Goal: Task Accomplishment & Management: Use online tool/utility

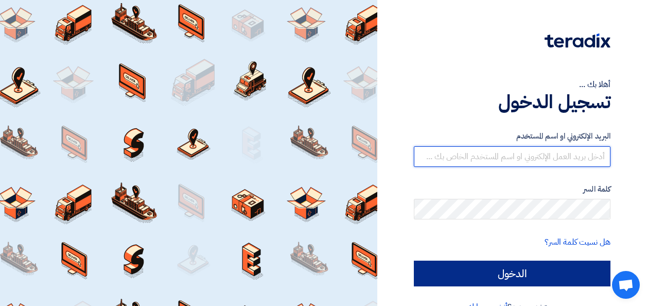
type input "[EMAIL_ADDRESS][DOMAIN_NAME]"
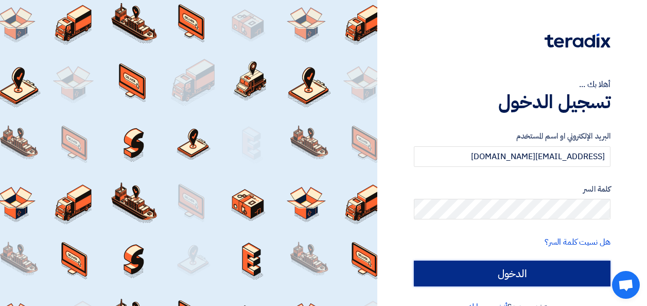
click at [512, 270] on input "الدخول" at bounding box center [512, 273] width 197 height 26
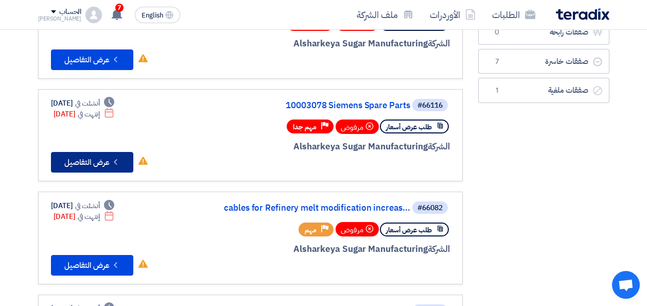
scroll to position [154, 0]
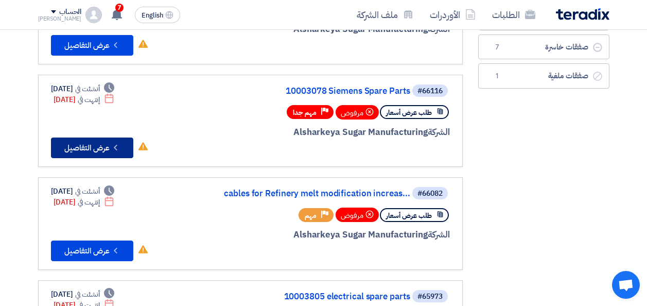
click at [99, 145] on button "Check details عرض التفاصيل" at bounding box center [92, 147] width 82 height 21
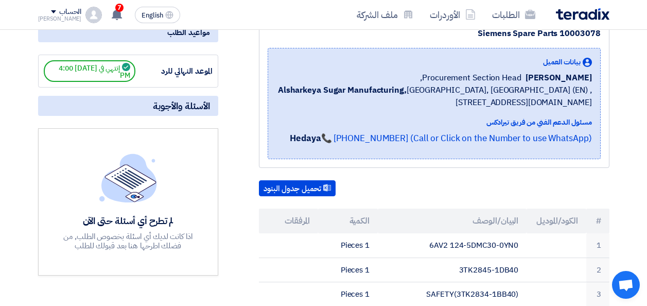
scroll to position [206, 0]
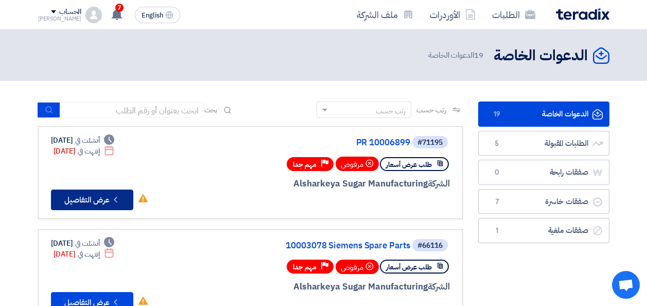
click at [99, 197] on button "Check details عرض التفاصيل" at bounding box center [92, 199] width 82 height 21
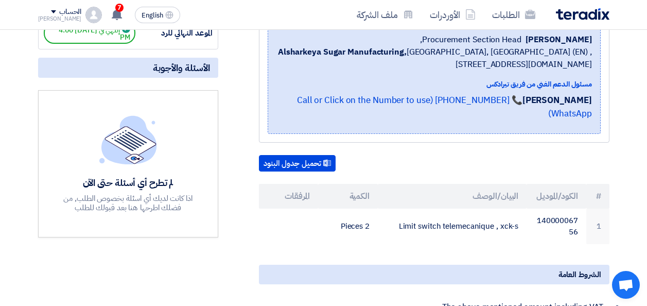
scroll to position [206, 0]
